Goal: Information Seeking & Learning: Learn about a topic

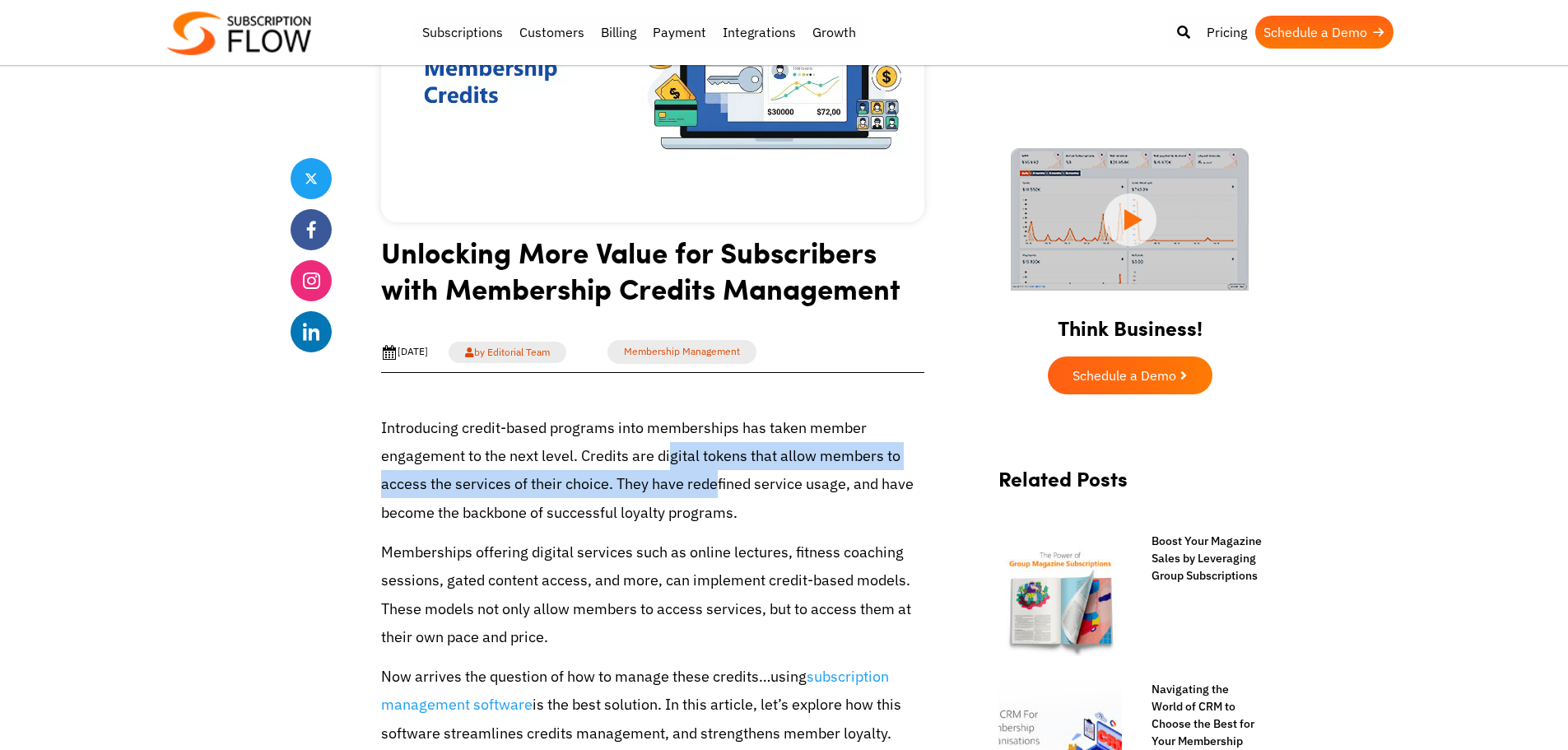
scroll to position [330, 0]
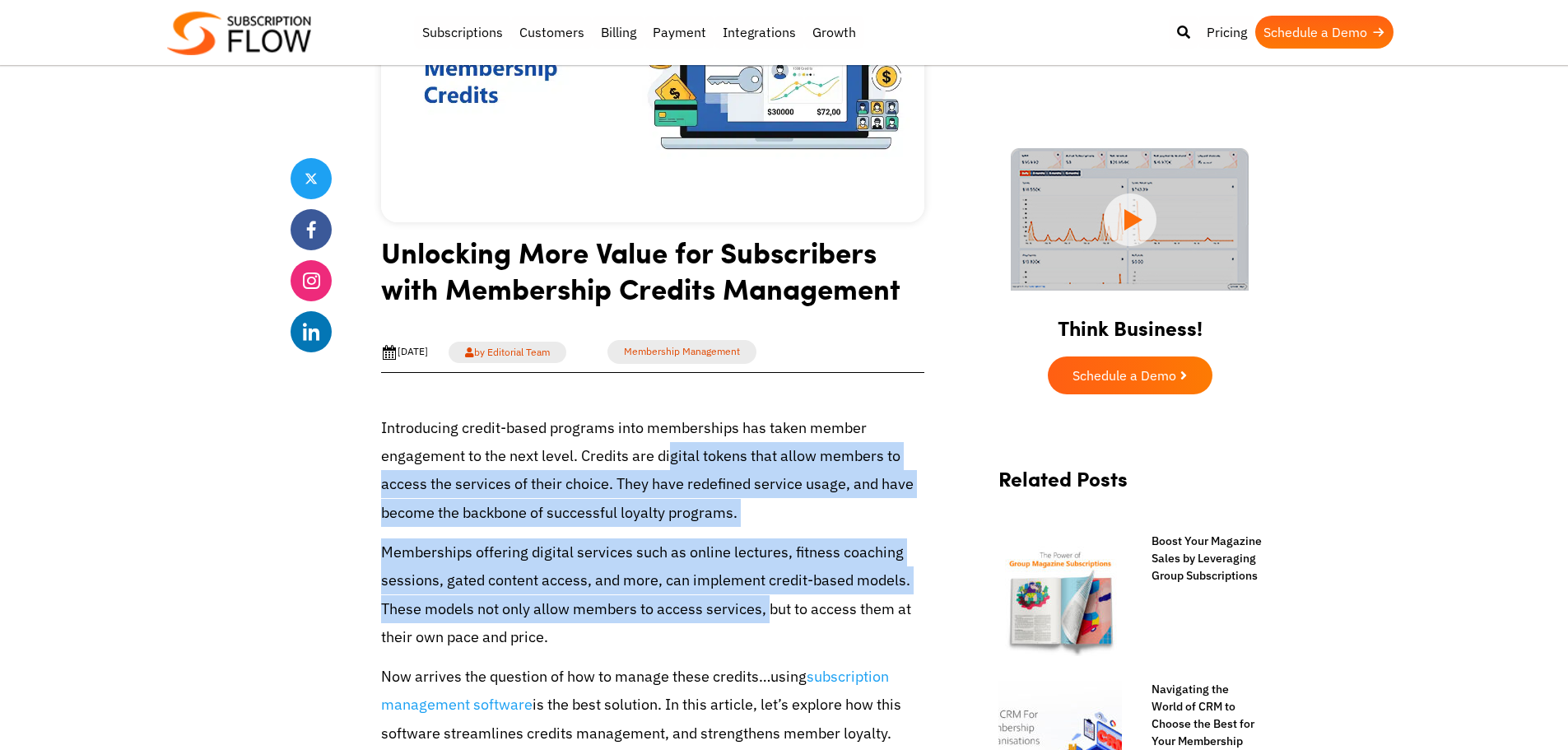
click at [769, 624] on p "Memberships offering digital services such as online lectures, fitness coaching…" at bounding box center [653, 595] width 544 height 113
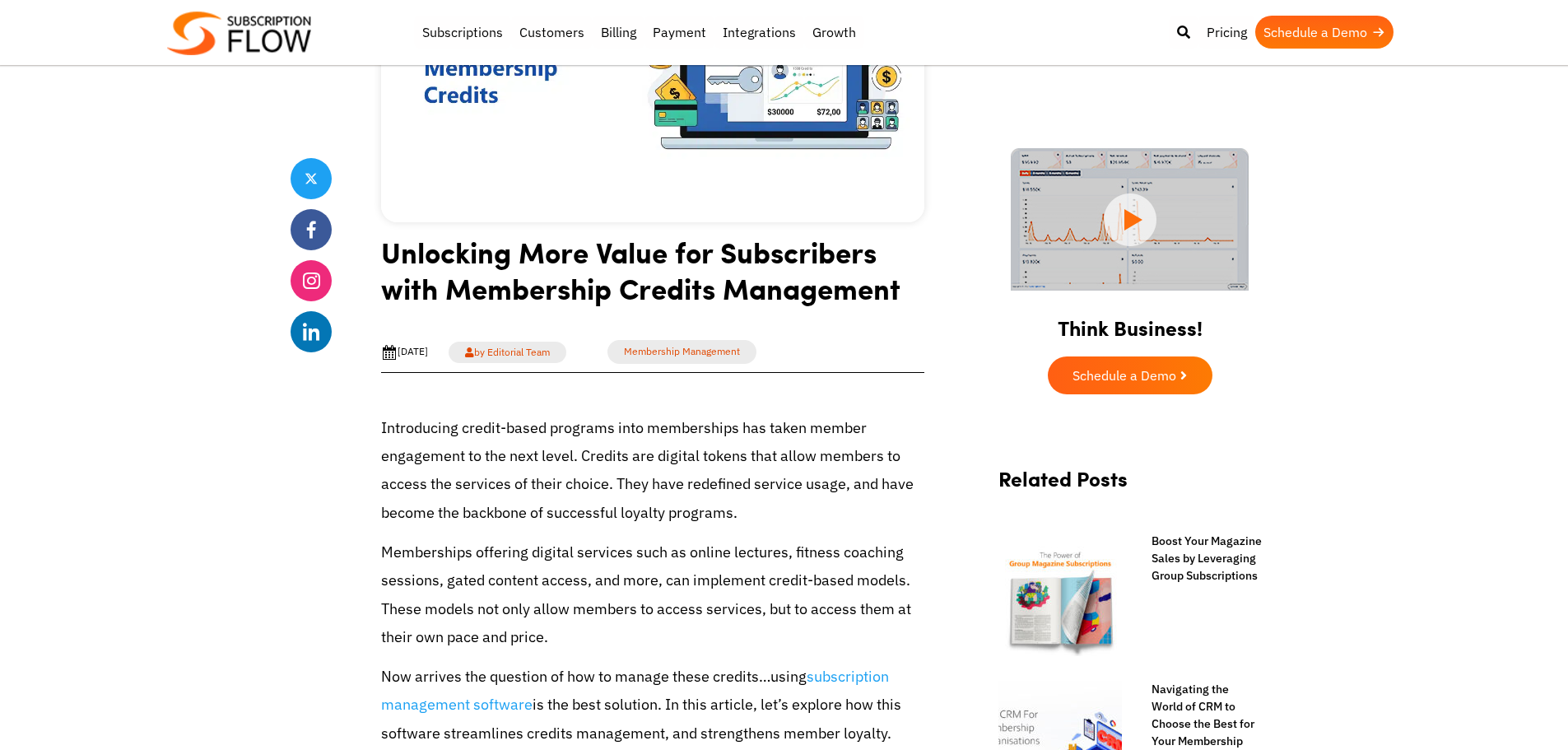
scroll to position [0, 0]
click at [769, 624] on p "Memberships offering digital services such as online lectures, fitness coaching…" at bounding box center [653, 595] width 544 height 113
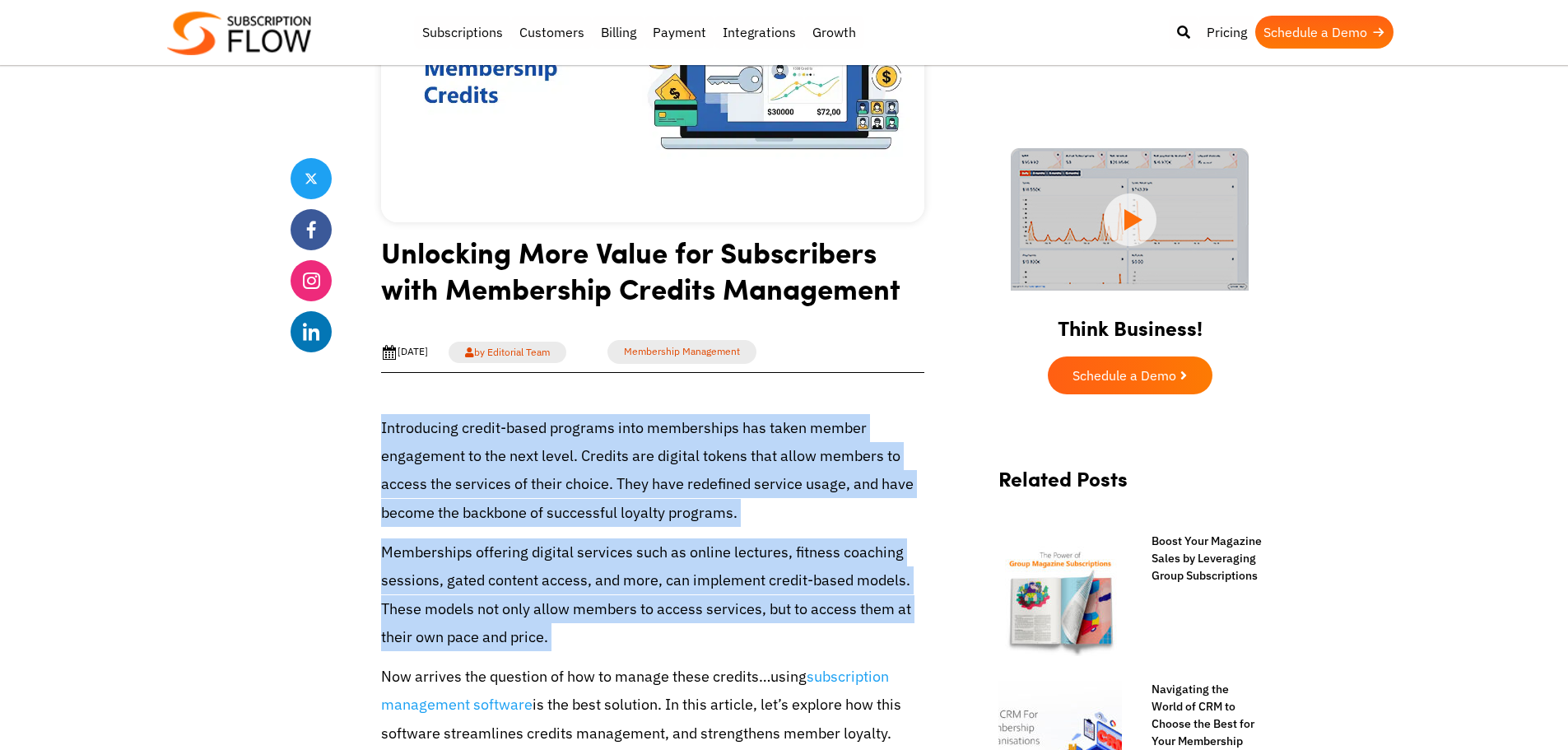
drag, startPoint x: 0, startPoint y: 0, endPoint x: 649, endPoint y: 469, distance: 800.7
click at [649, 469] on p "Introducing credit-based programs into memberships has taken member engagement …" at bounding box center [653, 470] width 544 height 113
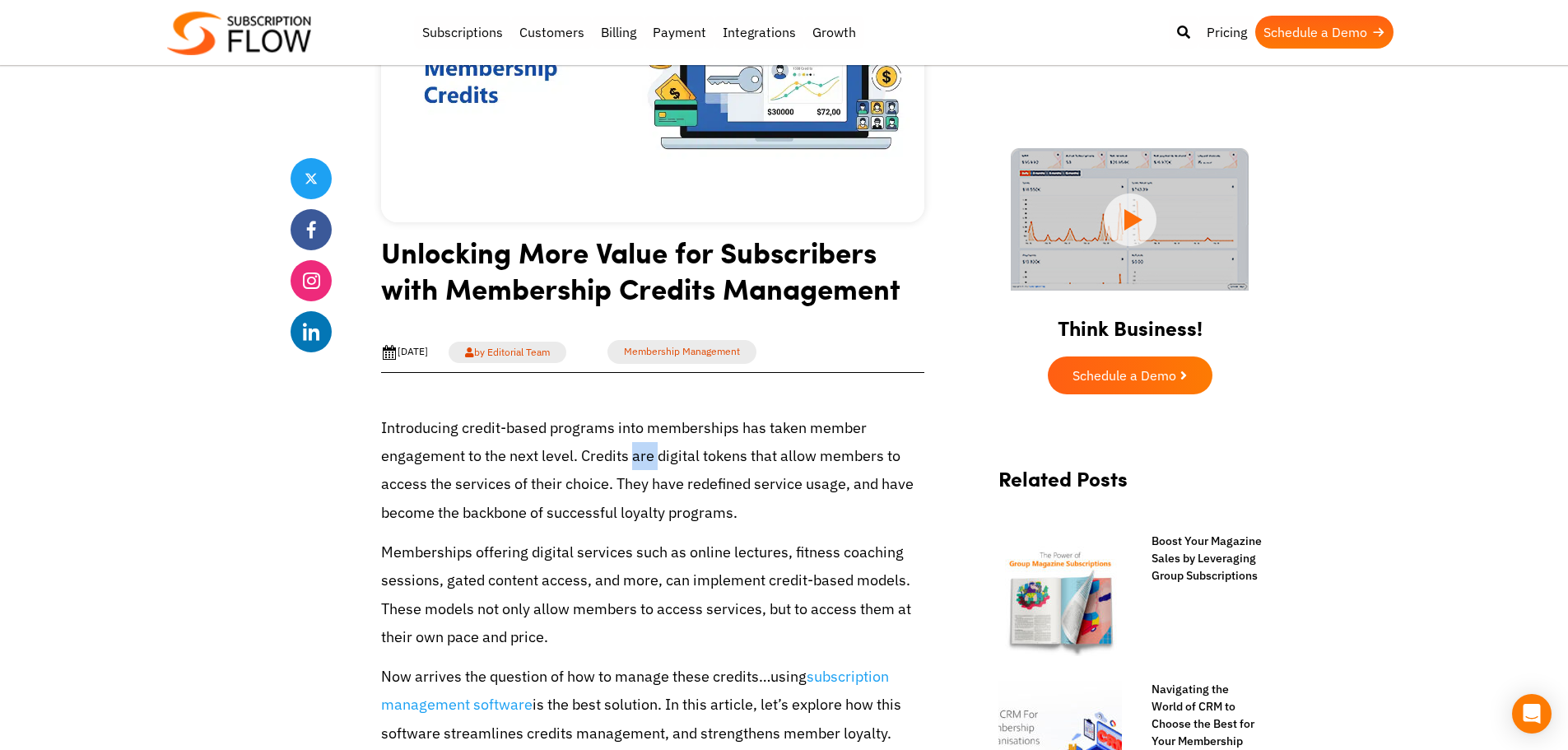
click at [649, 469] on p "Introducing credit-based programs into memberships has taken member engagement …" at bounding box center [653, 470] width 544 height 113
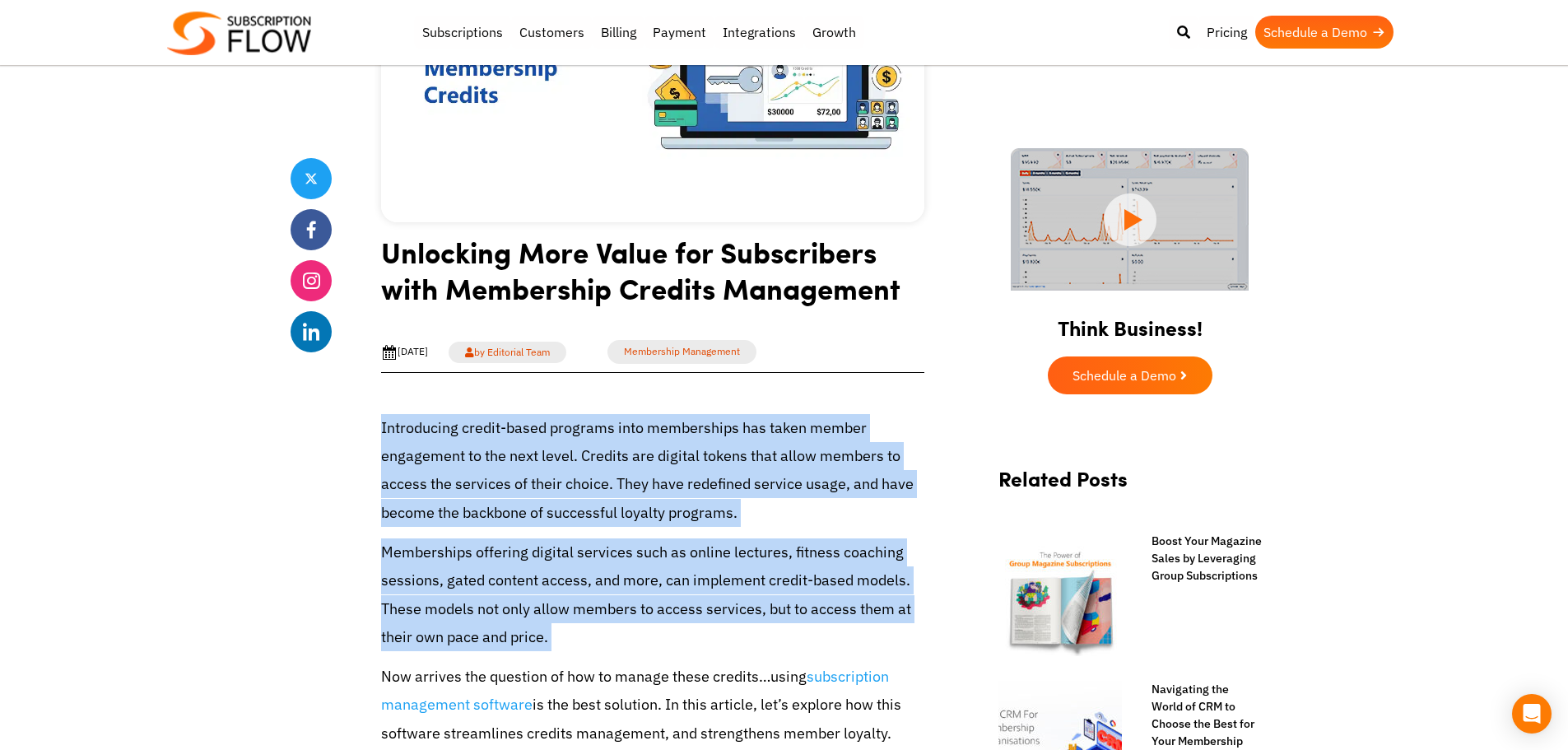
drag, startPoint x: 649, startPoint y: 469, endPoint x: 688, endPoint y: 652, distance: 187.1
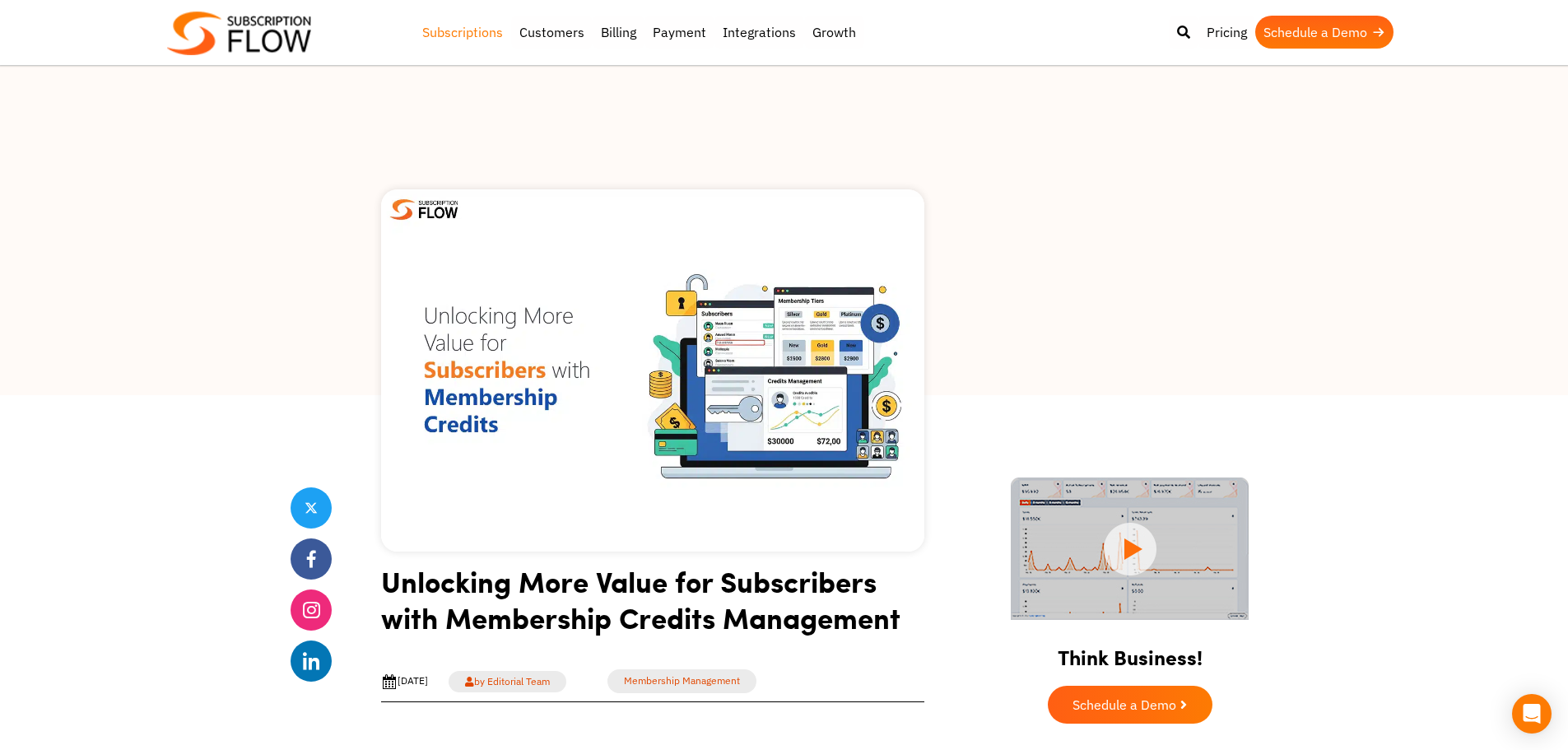
click at [438, 29] on link "Subscriptions" at bounding box center [462, 32] width 97 height 33
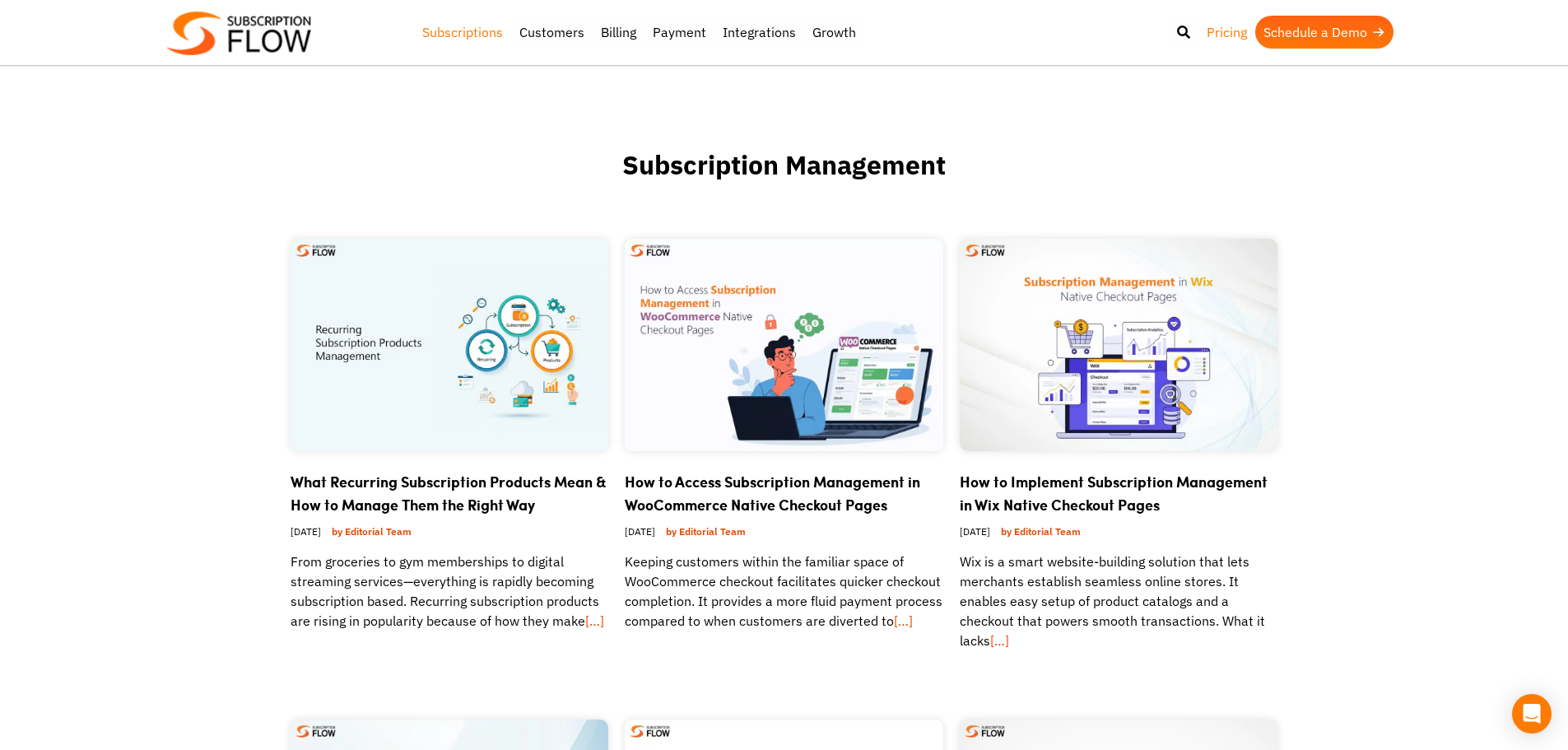
click at [1229, 35] on link "Pricing" at bounding box center [1227, 32] width 57 height 33
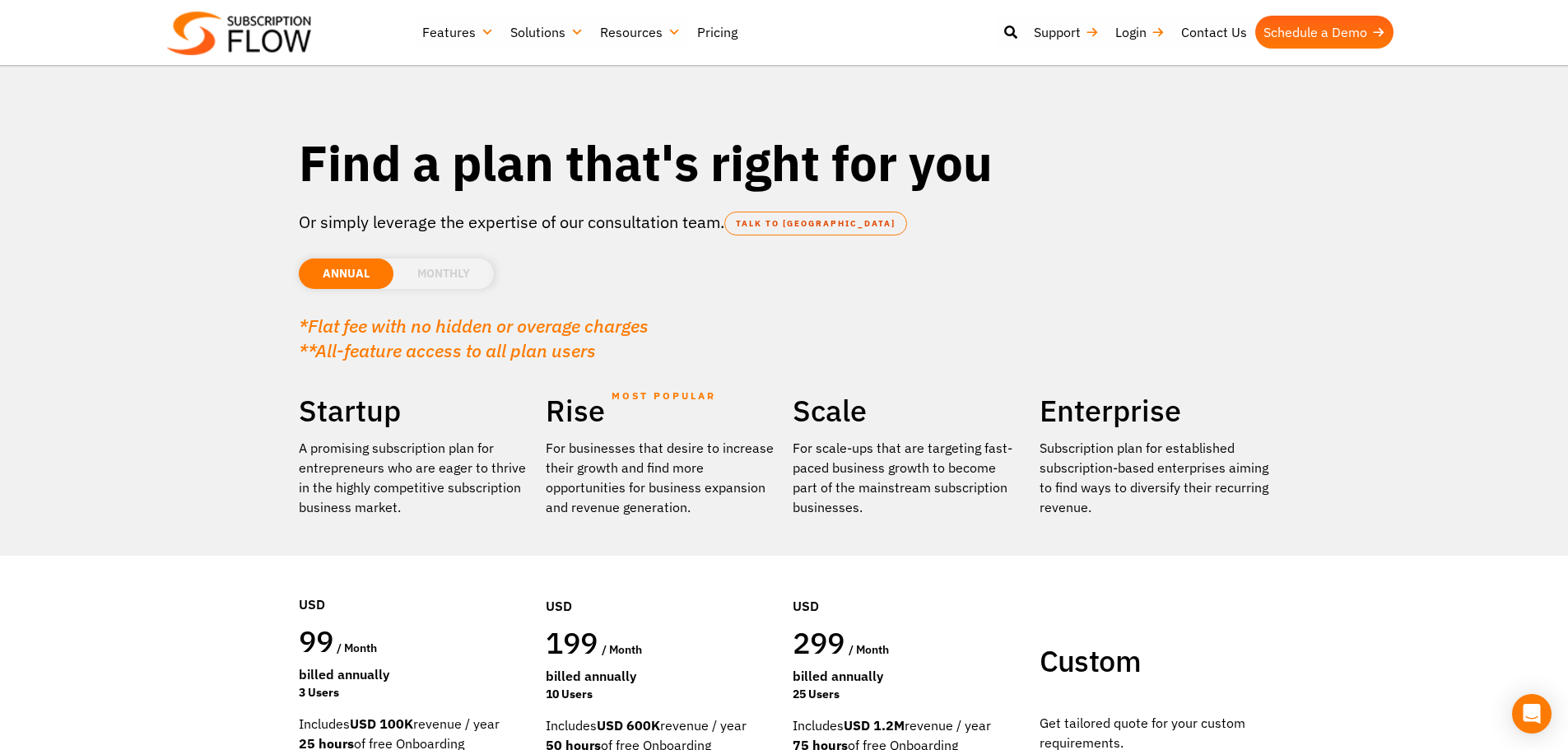
drag, startPoint x: 1215, startPoint y: 405, endPoint x: 1273, endPoint y: 530, distance: 137.8
click at [1273, 530] on div "Enterprise Subscription plan for established subscription-based enterprises aim…" at bounding box center [1155, 618] width 247 height 452
click at [1273, 533] on div "Enterprise Subscription plan for established subscription-based enterprises aim…" at bounding box center [1155, 618] width 247 height 452
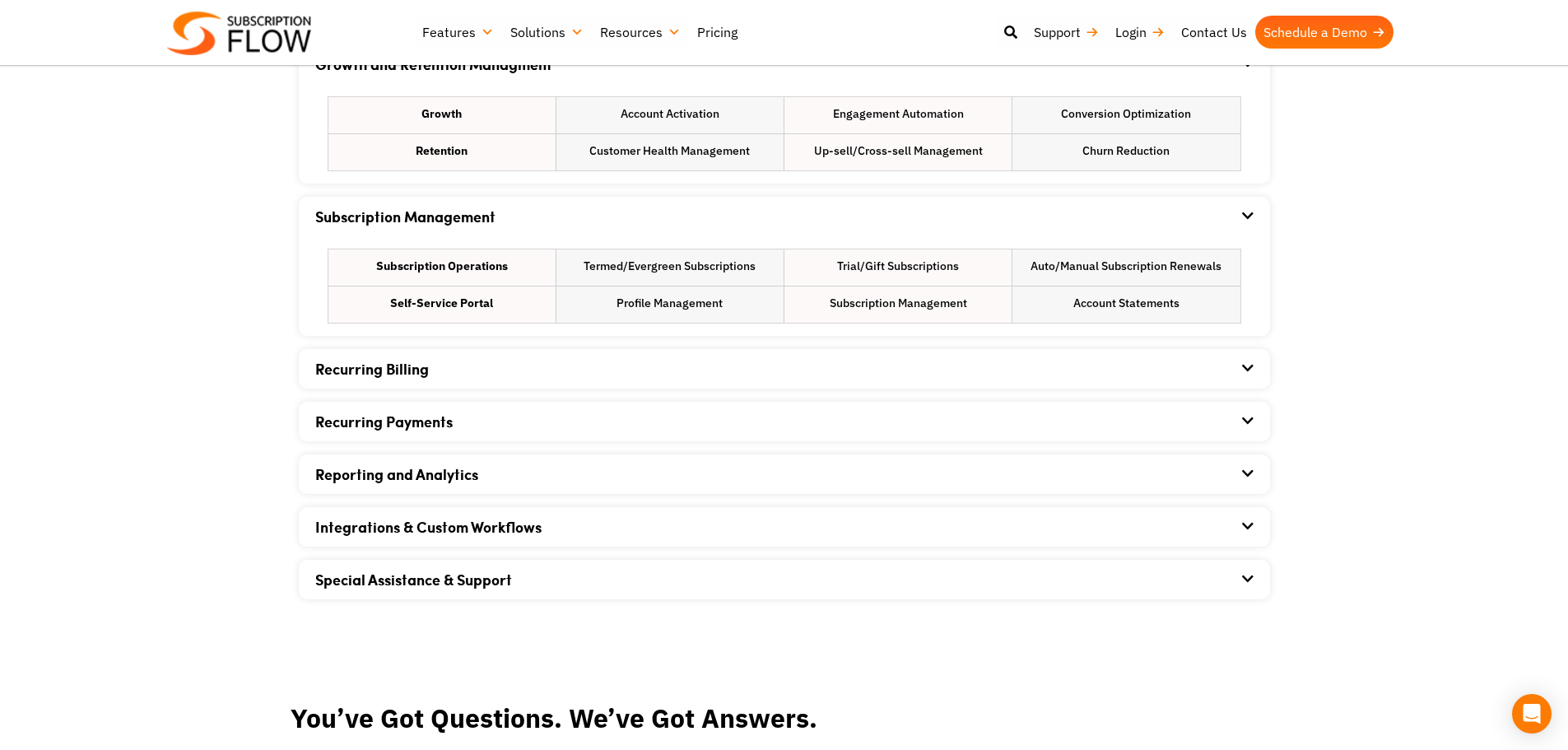
scroll to position [1071, 0]
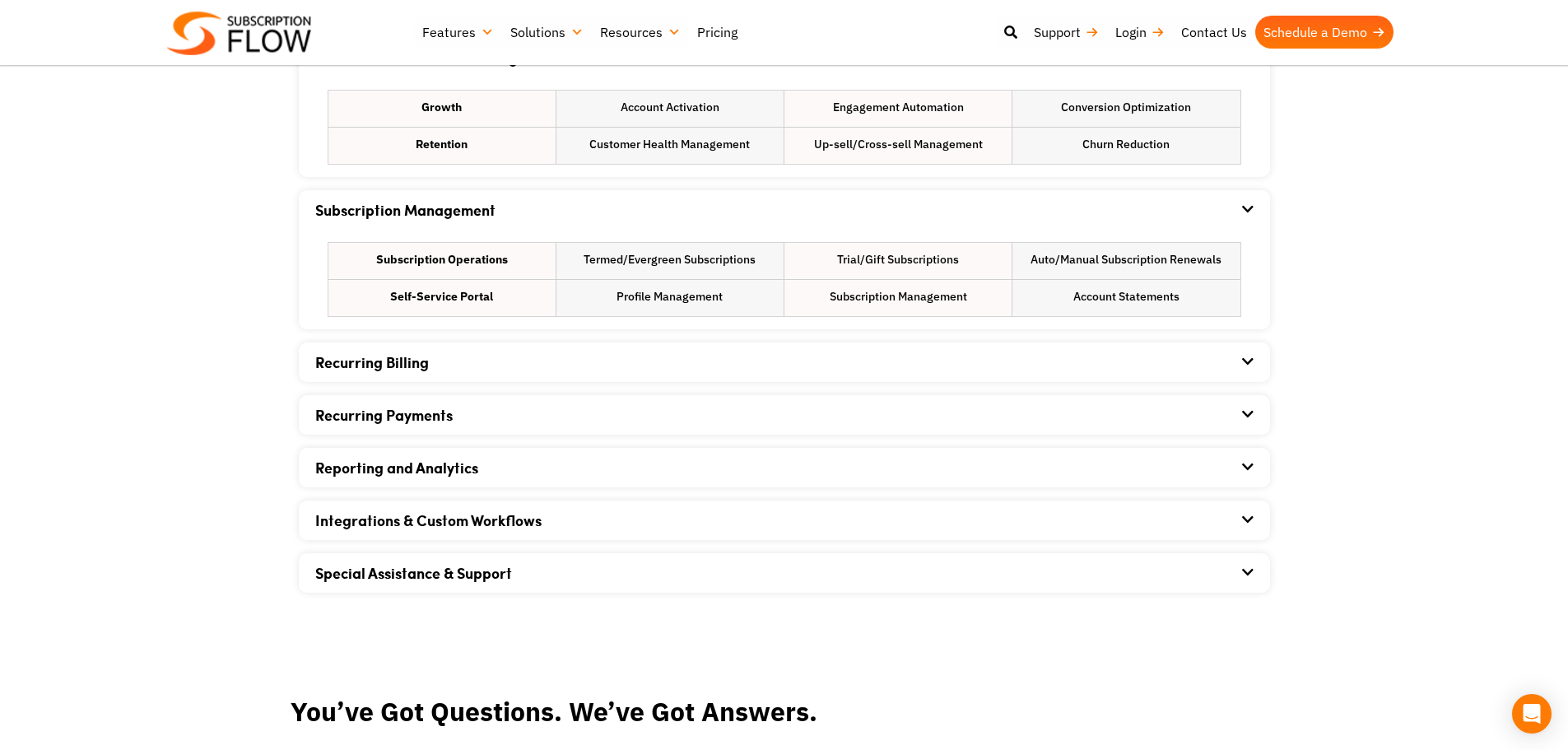
click at [447, 431] on div "Recurring Payments" at bounding box center [784, 415] width 939 height 40
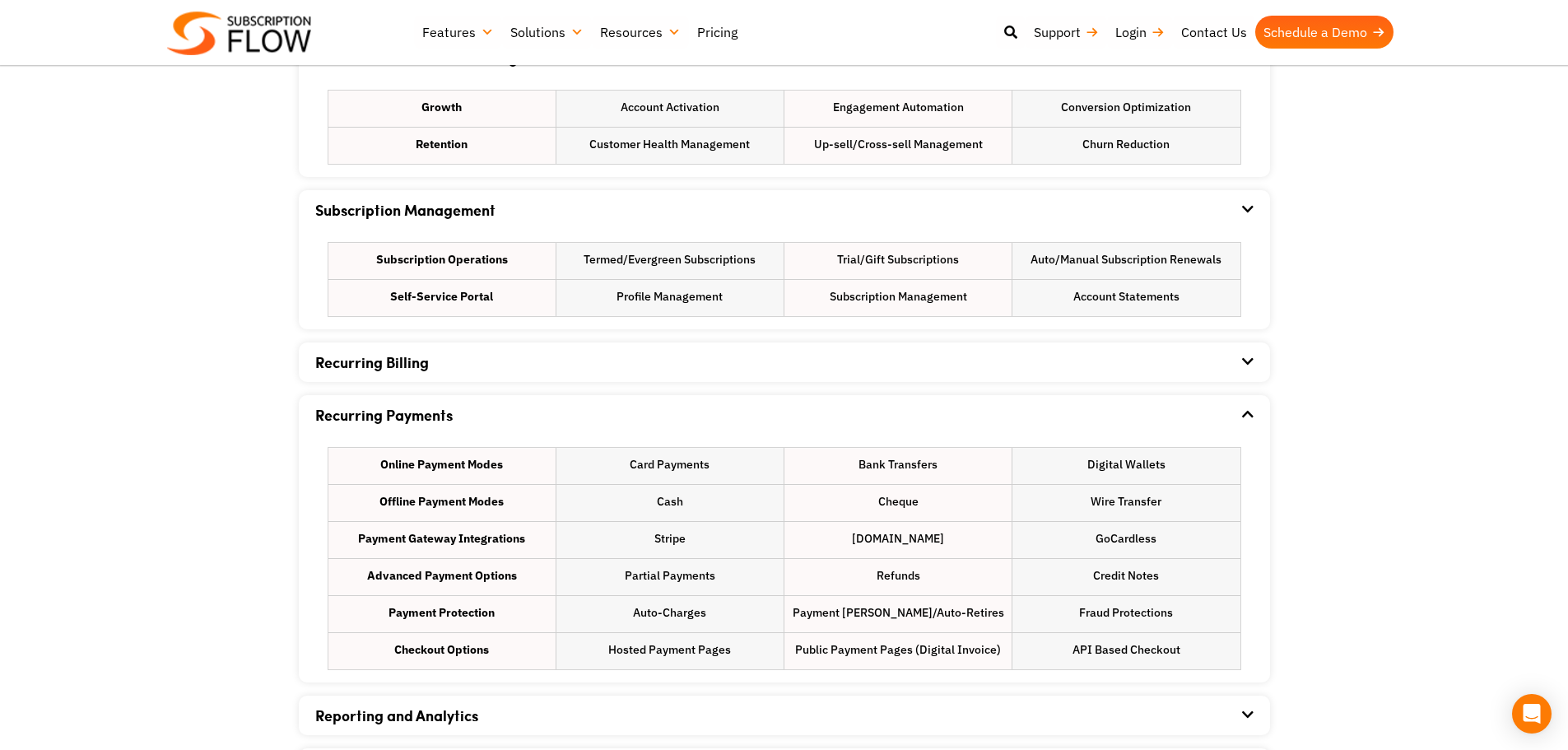
click at [465, 347] on div "Recurring Billing" at bounding box center [784, 362] width 939 height 40
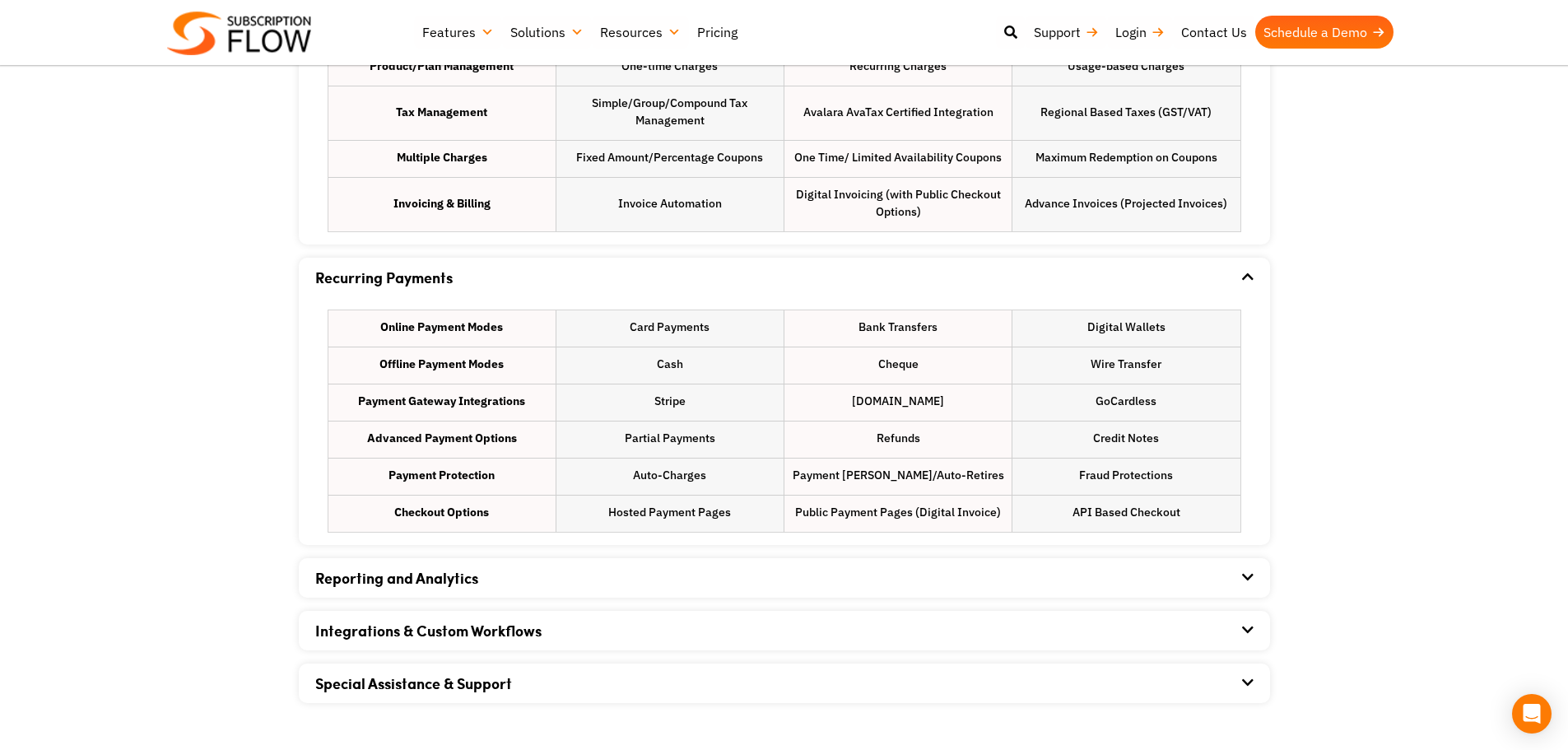
scroll to position [1482, 0]
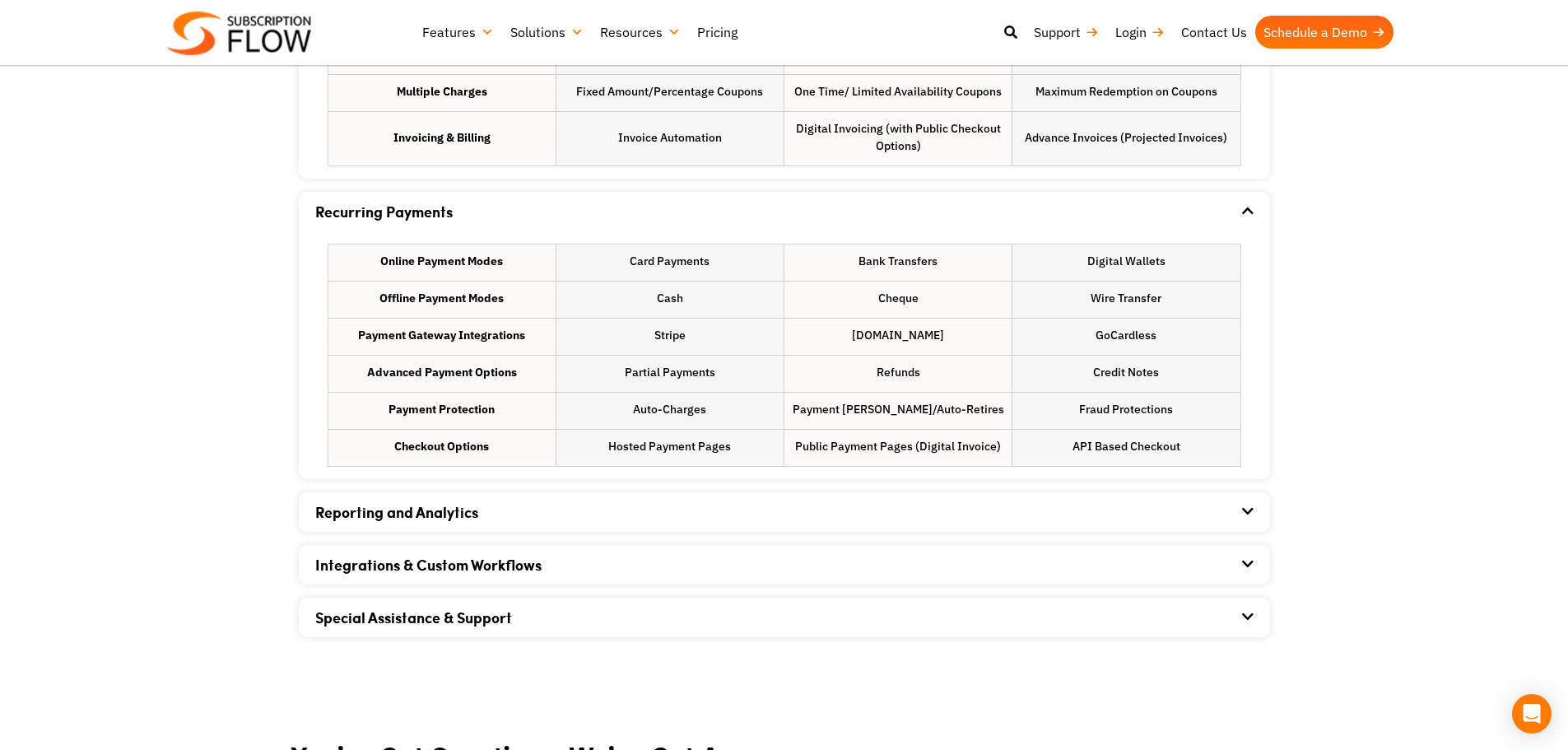
click at [1224, 609] on div "Special Assistance & Support" at bounding box center [784, 617] width 939 height 40
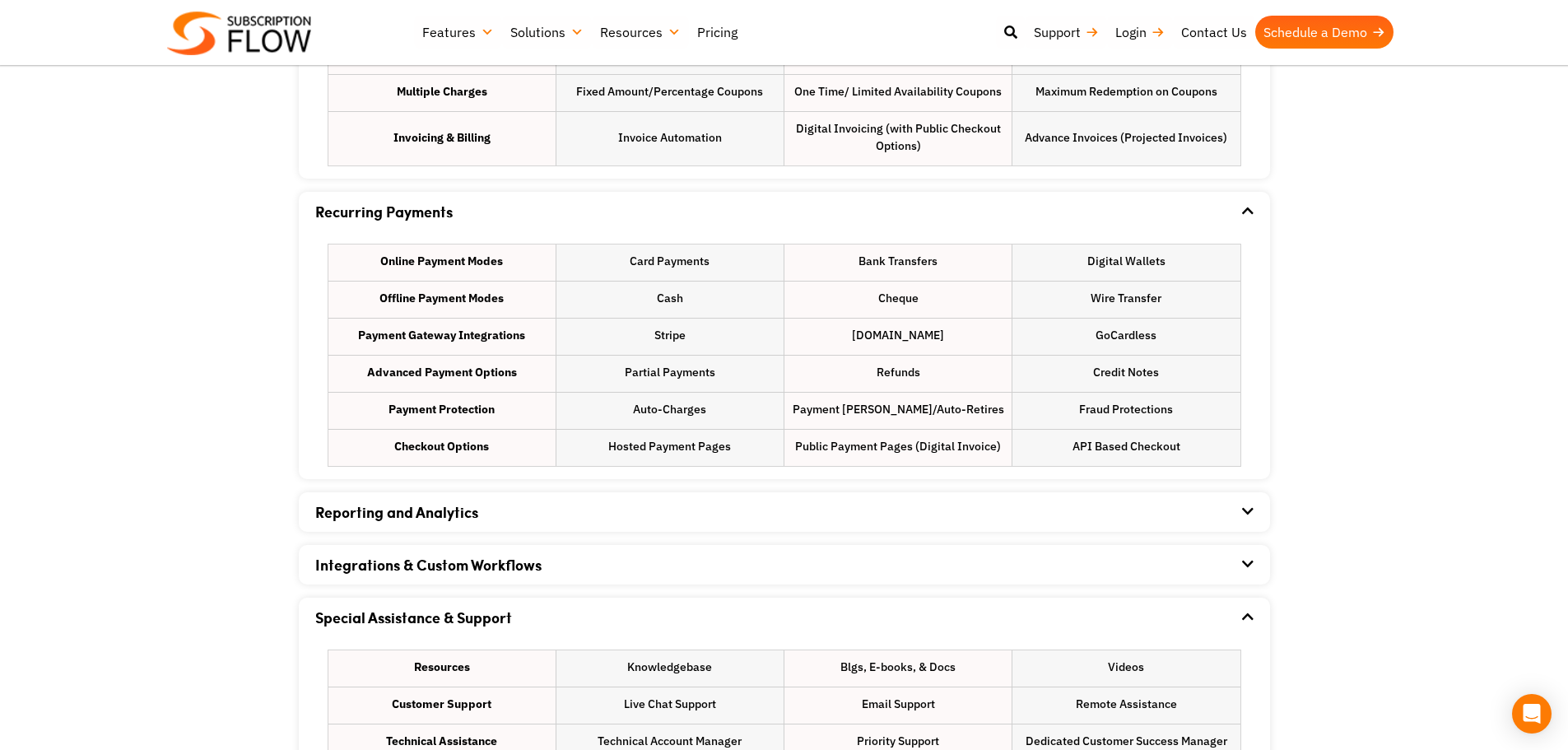
click at [1224, 609] on div "Special Assistance & Support" at bounding box center [784, 617] width 939 height 40
